Goal: Task Accomplishment & Management: Use online tool/utility

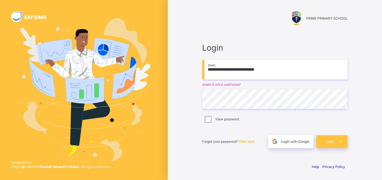
drag, startPoint x: 282, startPoint y: 73, endPoint x: 155, endPoint y: 75, distance: 126.9
click at [202, 75] on input "**********" at bounding box center [274, 70] width 145 height 20
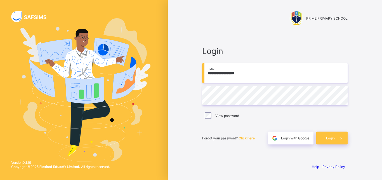
type input "**********"
click at [336, 133] on span at bounding box center [341, 137] width 13 height 13
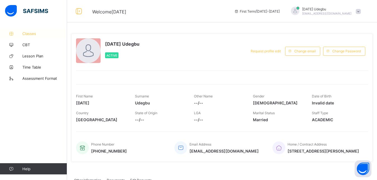
click at [32, 32] on span "Classes" at bounding box center [44, 33] width 45 height 4
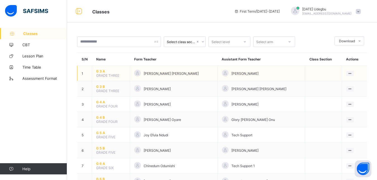
click at [99, 73] on span "G 3 A" at bounding box center [110, 71] width 29 height 4
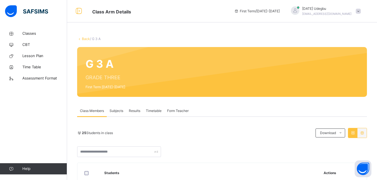
click at [118, 109] on span "Subjects" at bounding box center [117, 110] width 14 height 5
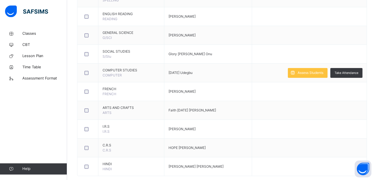
scroll to position [228, 0]
click at [305, 71] on span "Assess Students" at bounding box center [311, 72] width 26 height 5
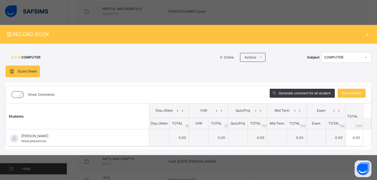
scroll to position [152, 0]
drag, startPoint x: 29, startPoint y: 70, endPoint x: 71, endPoint y: 65, distance: 42.0
click at [29, 70] on span "Score Sheet" at bounding box center [27, 71] width 19 height 5
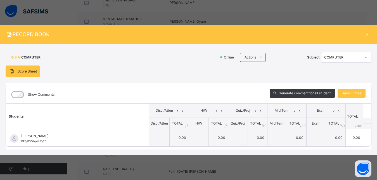
scroll to position [181, 0]
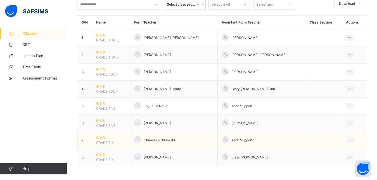
scroll to position [42, 0]
click at [102, 137] on span "G 6 A" at bounding box center [110, 137] width 29 height 5
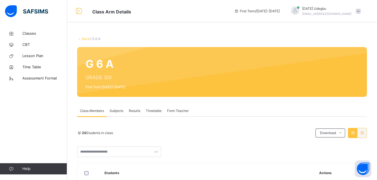
click at [114, 109] on span "Subjects" at bounding box center [117, 110] width 14 height 5
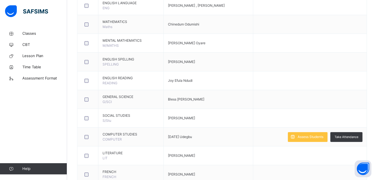
scroll to position [171, 0]
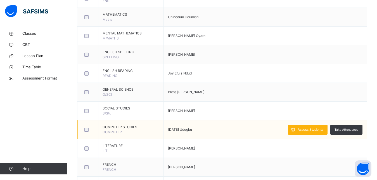
click at [311, 126] on div "Assess Students" at bounding box center [308, 130] width 40 height 10
